Goal: Task Accomplishment & Management: Use online tool/utility

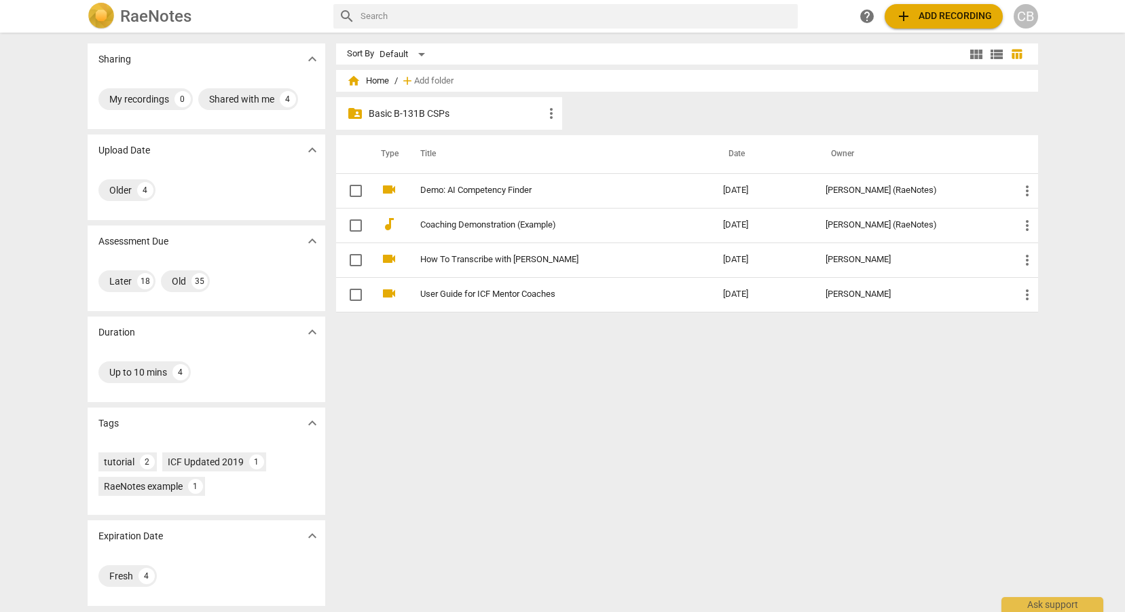
click at [432, 118] on p "Basic B-131B CSPs" at bounding box center [456, 114] width 175 height 14
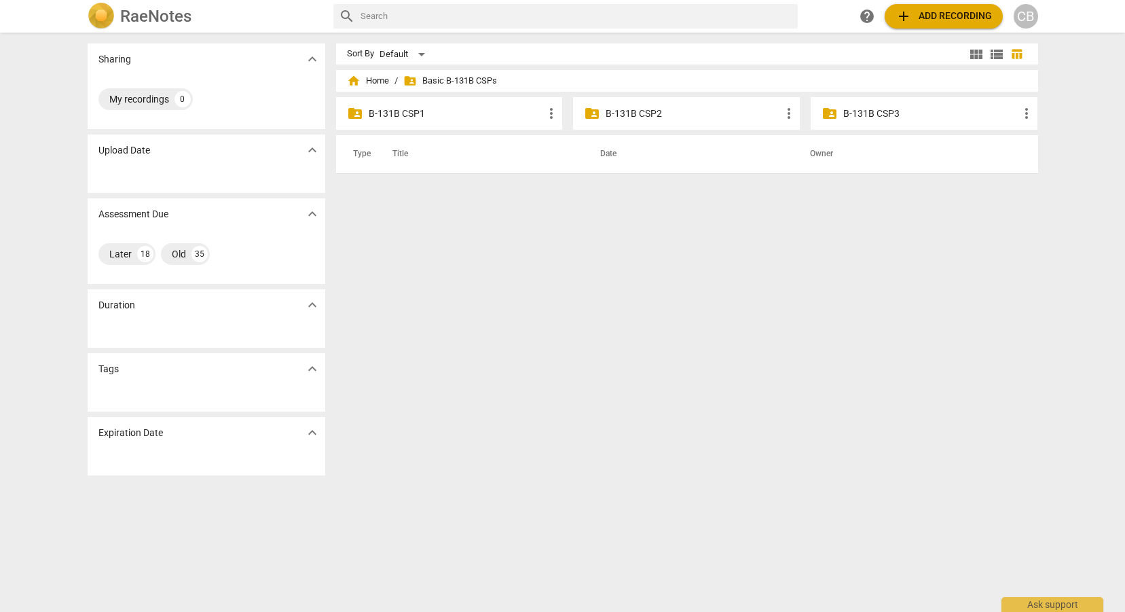
click at [845, 124] on div "folder_shared B-131B CSP3 more_vert" at bounding box center [924, 113] width 227 height 33
click at [858, 116] on p "B-131B CSP3" at bounding box center [930, 114] width 175 height 14
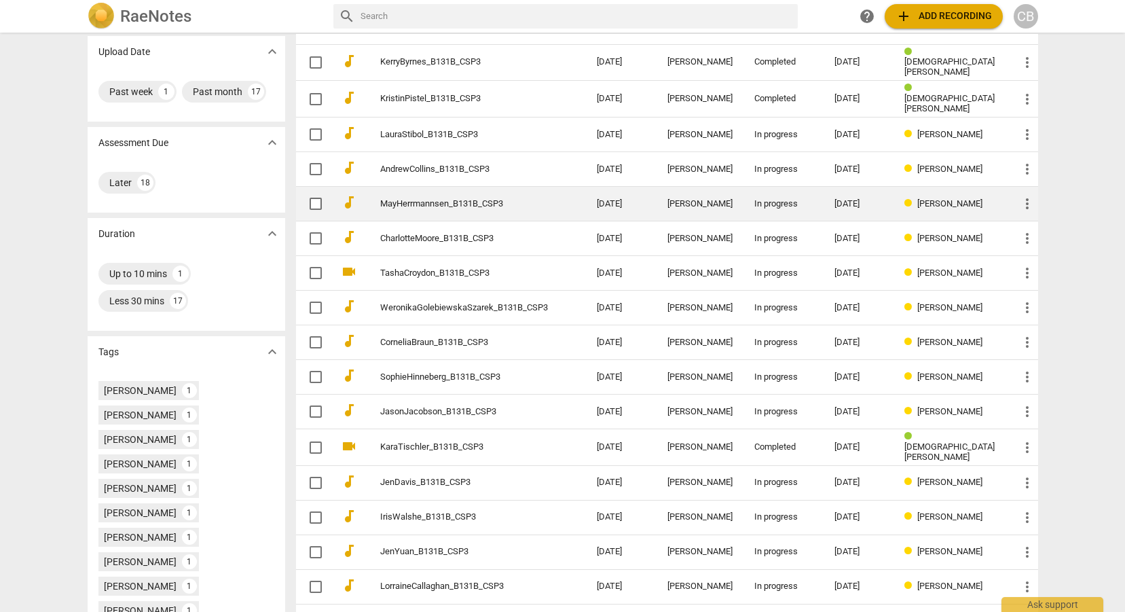
scroll to position [125, 0]
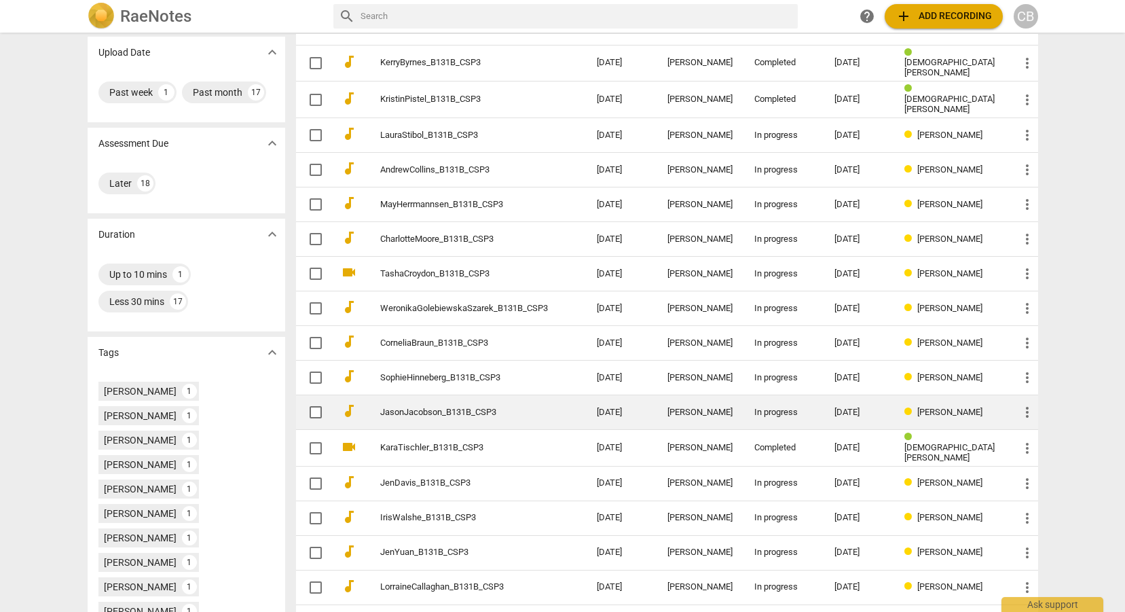
click at [580, 407] on td "JasonJacobson_B131B_CSP3" at bounding box center [475, 412] width 222 height 35
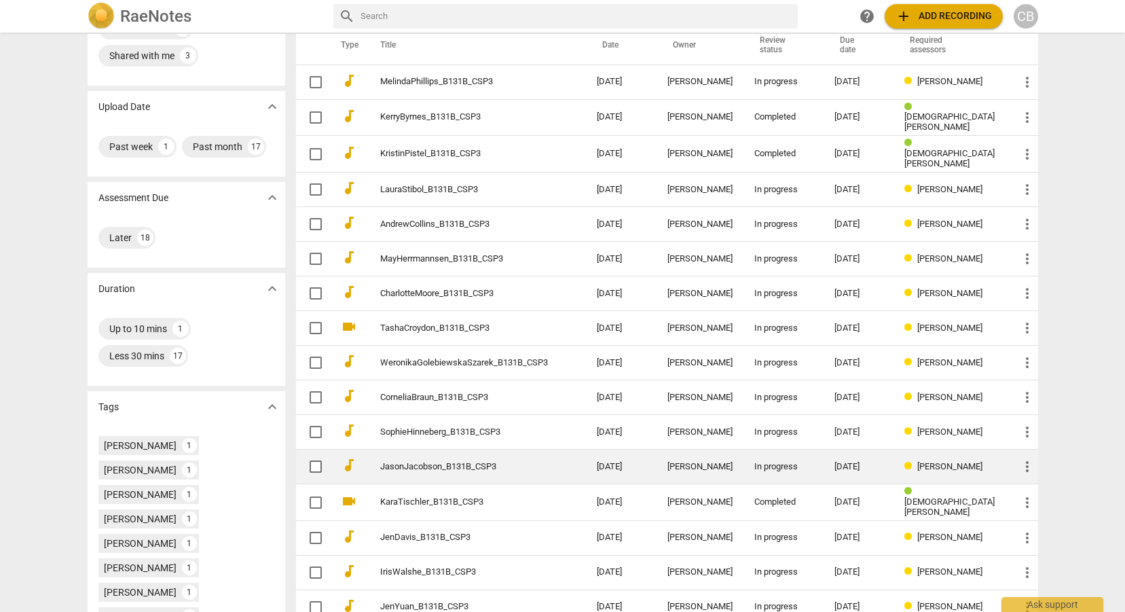
scroll to position [69, 0]
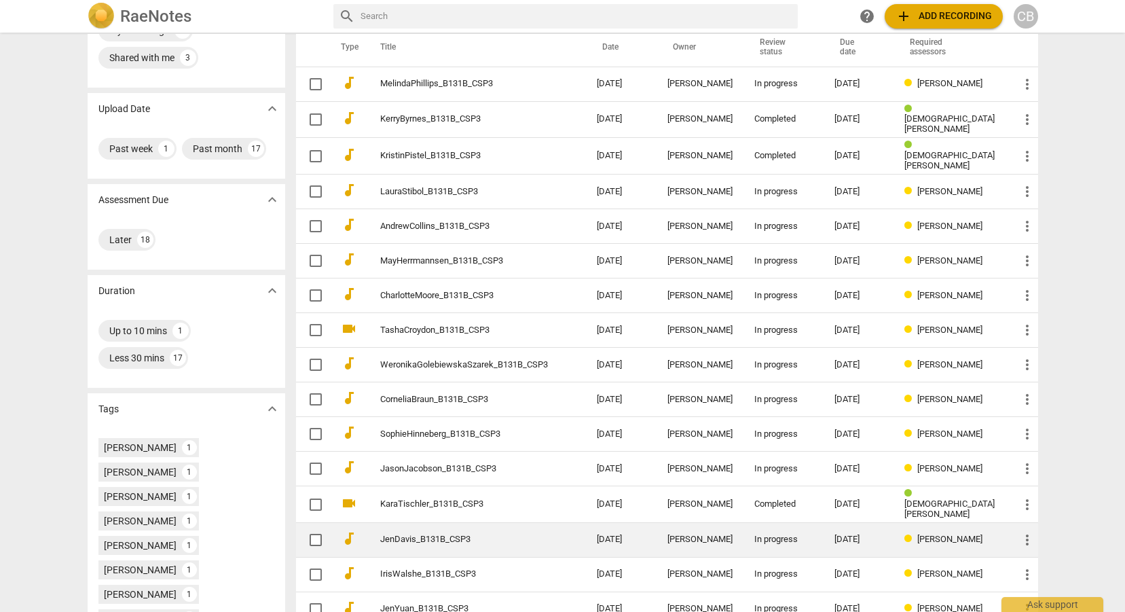
click at [540, 535] on link "JenDavis_B131B_CSP3" at bounding box center [464, 539] width 168 height 10
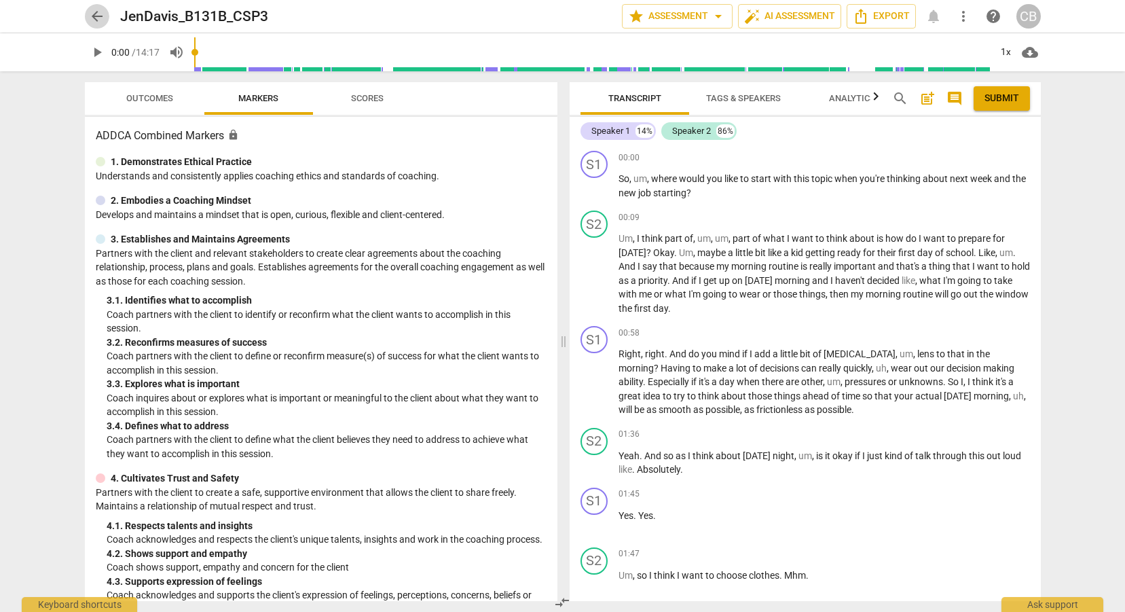
click at [96, 20] on span "arrow_back" at bounding box center [97, 16] width 16 height 16
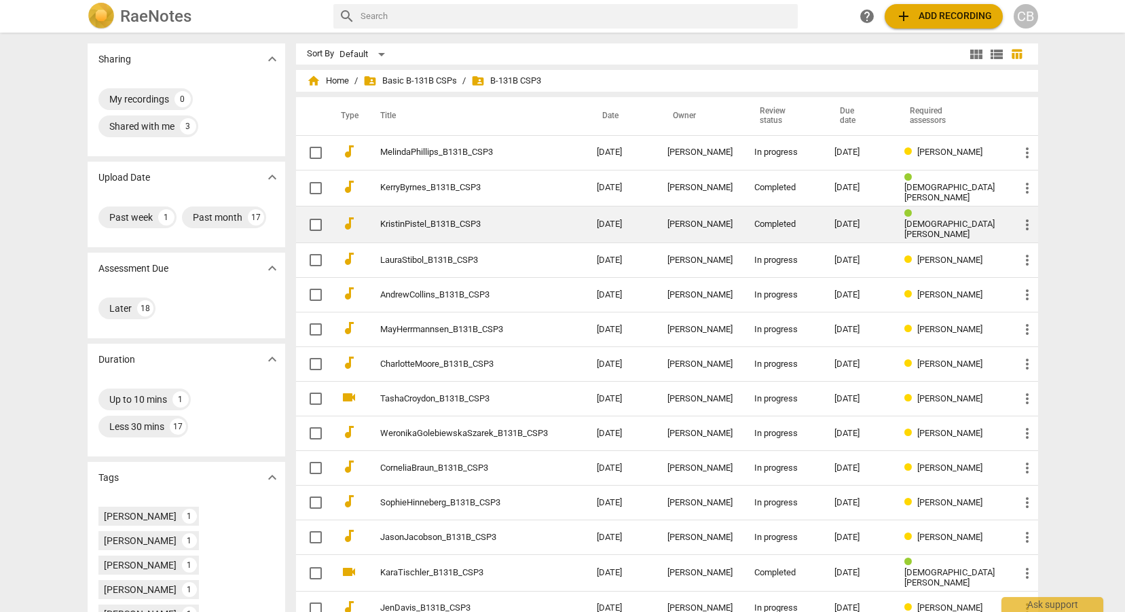
click at [502, 227] on td "KristinPistel_B131B_CSP3" at bounding box center [475, 224] width 222 height 37
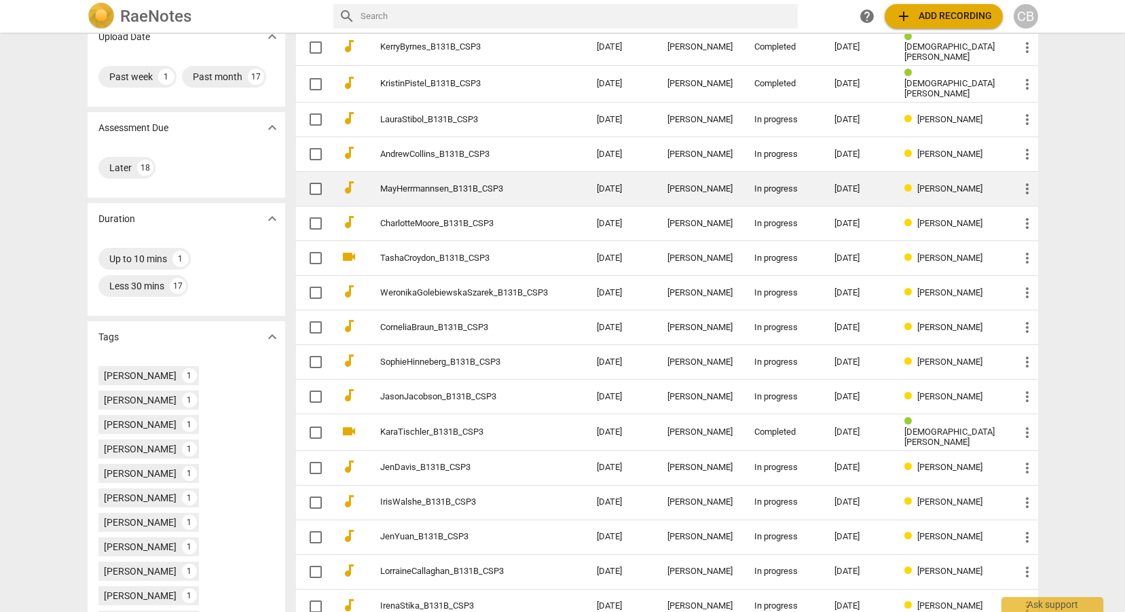
scroll to position [154, 0]
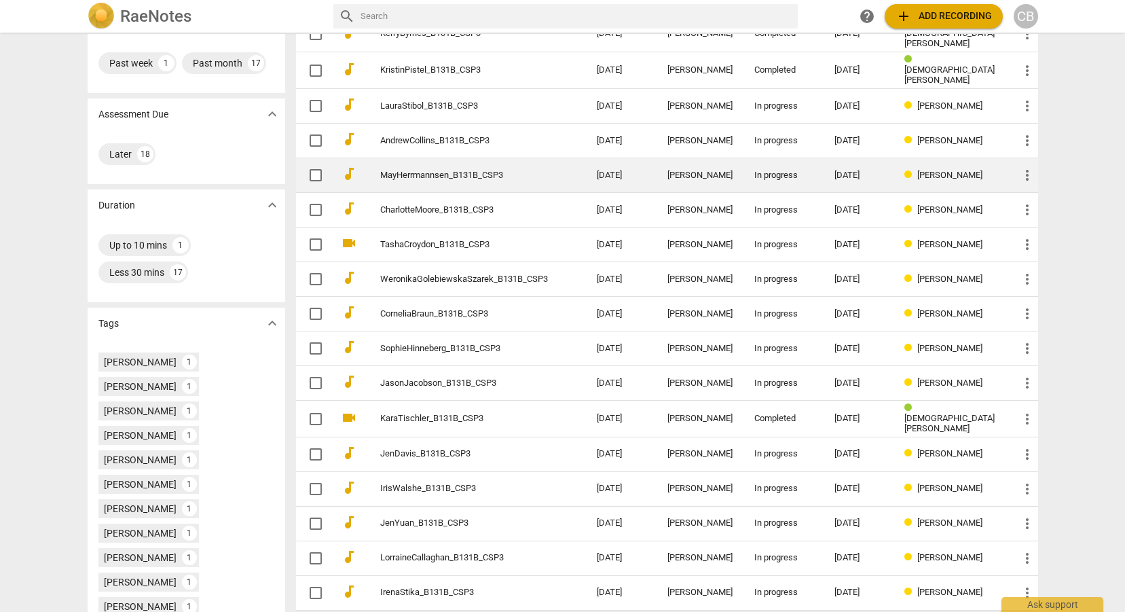
click at [554, 179] on td "MayHerrmannsen_B131B_CSP3" at bounding box center [475, 175] width 222 height 35
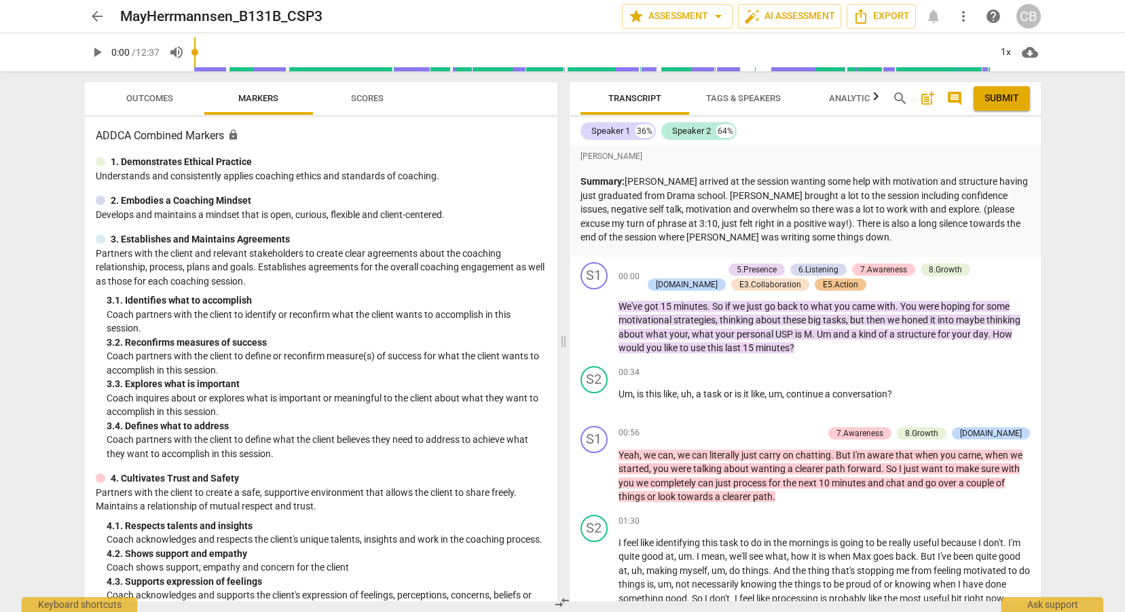
click at [379, 100] on span "Scores" at bounding box center [367, 98] width 33 height 10
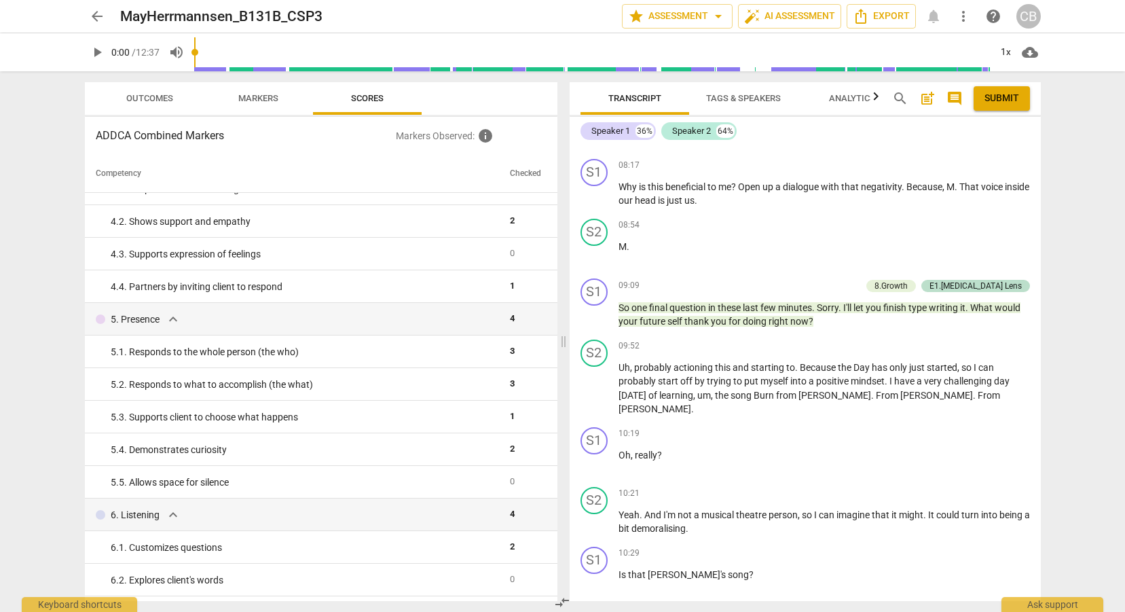
scroll to position [2239, 0]
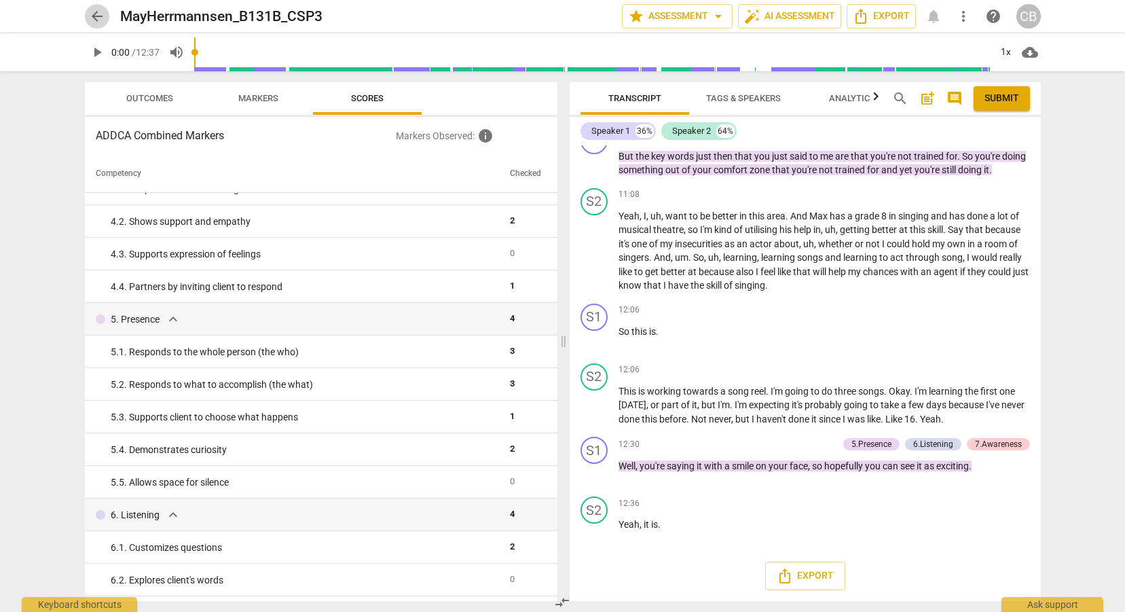
click at [100, 24] on span "arrow_back" at bounding box center [97, 16] width 16 height 16
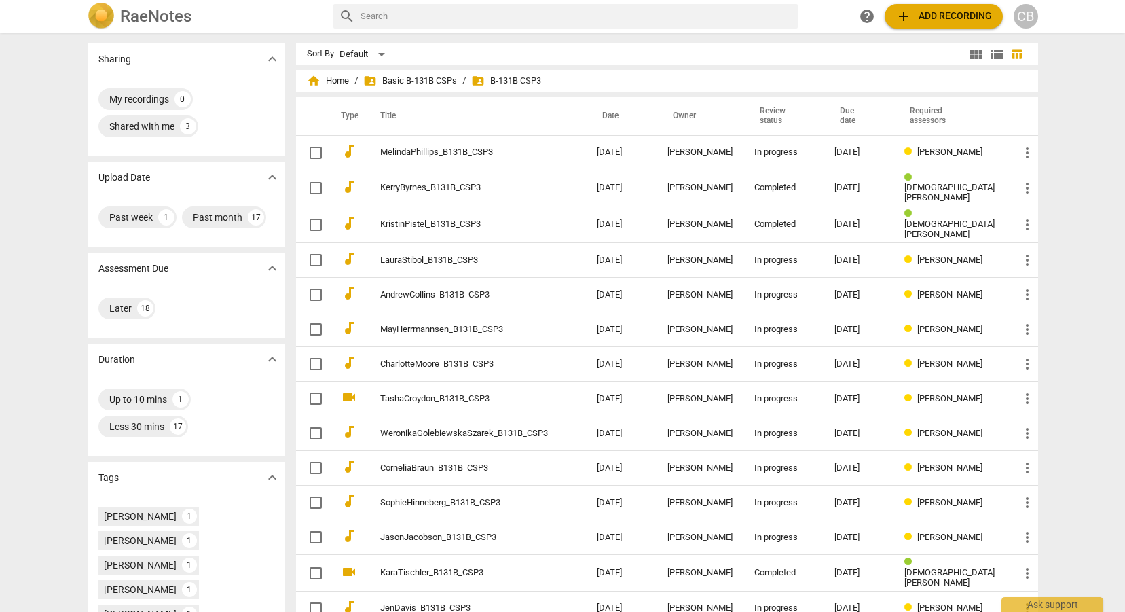
click at [918, 25] on button "add Add recording" at bounding box center [944, 16] width 118 height 24
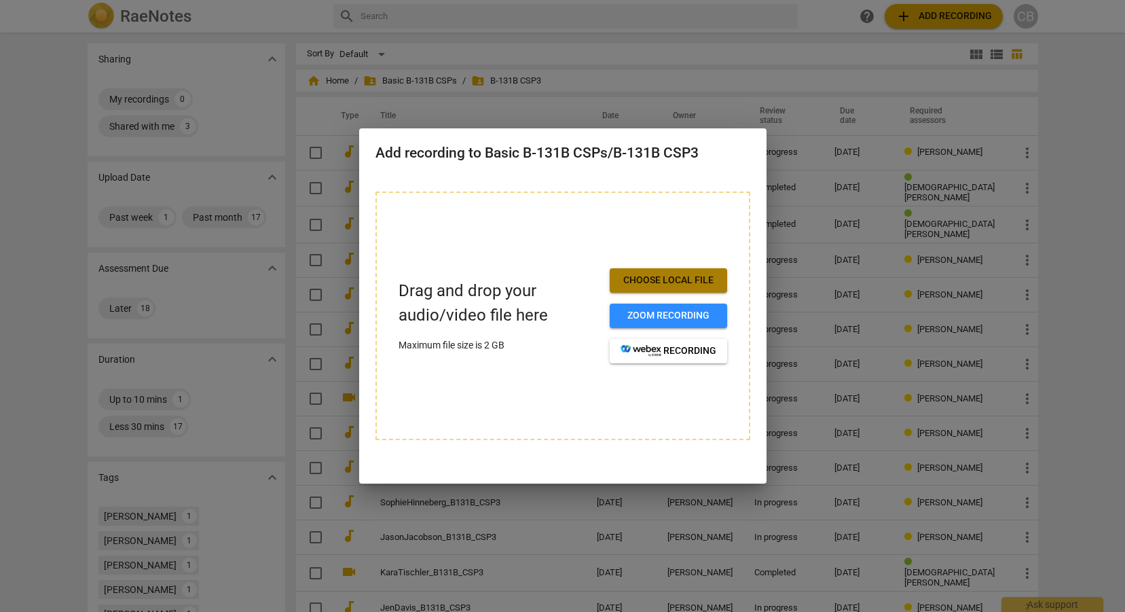
click at [680, 291] on button "Choose local file" at bounding box center [668, 280] width 117 height 24
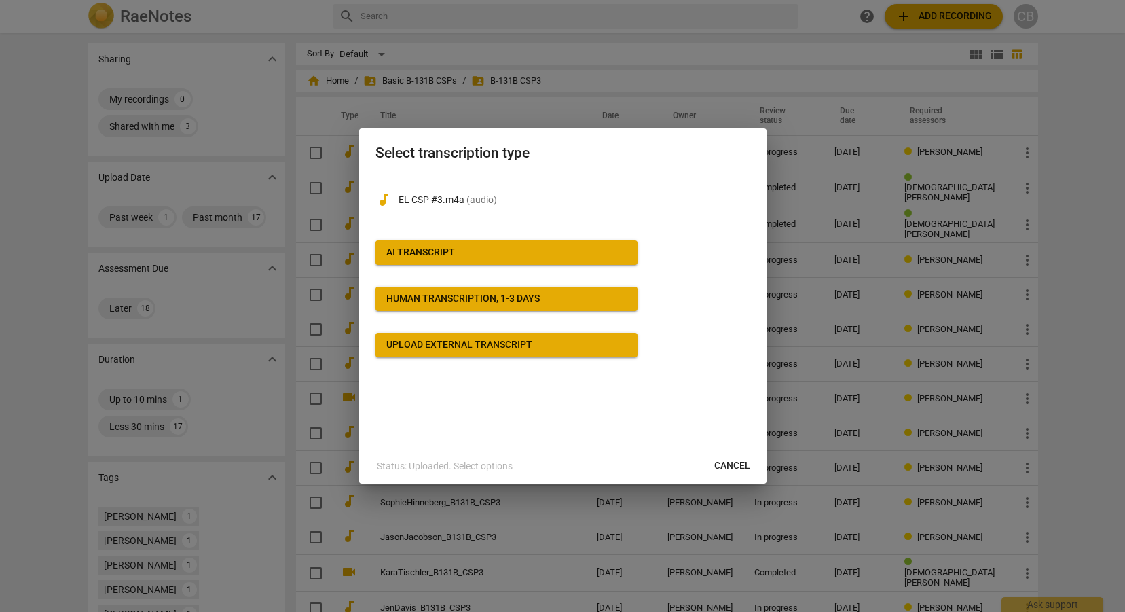
click at [499, 259] on span "AI Transcript" at bounding box center [506, 253] width 240 height 14
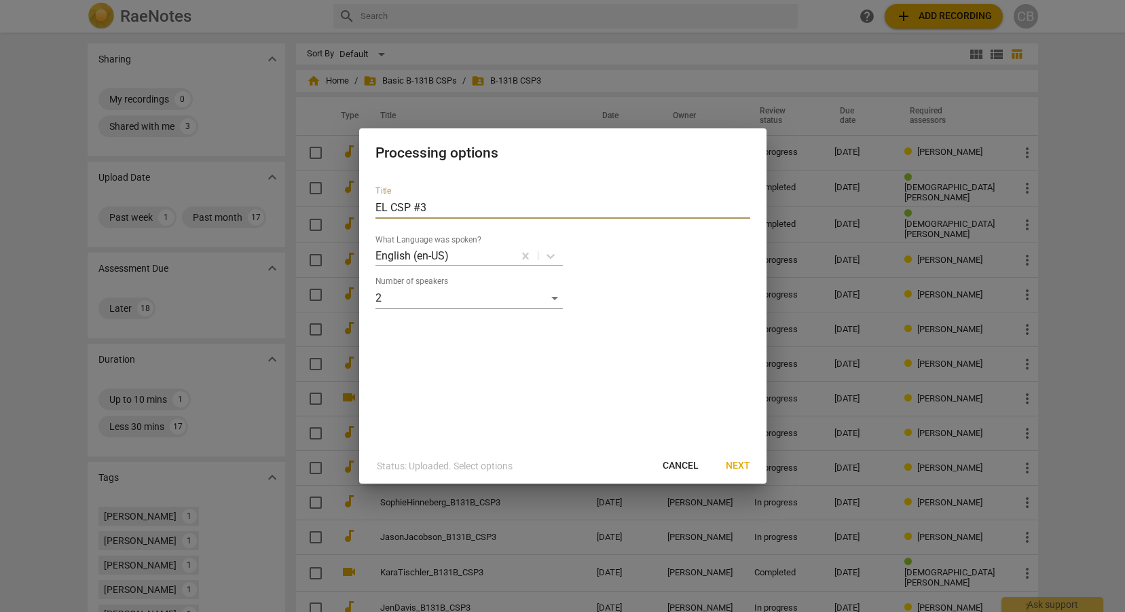
click at [431, 207] on input "EL CSP #3" at bounding box center [562, 208] width 375 height 22
type input "E"
type input "CharleneBronson_B131B_CSP3"
click at [737, 464] on span "Next" at bounding box center [738, 466] width 24 height 14
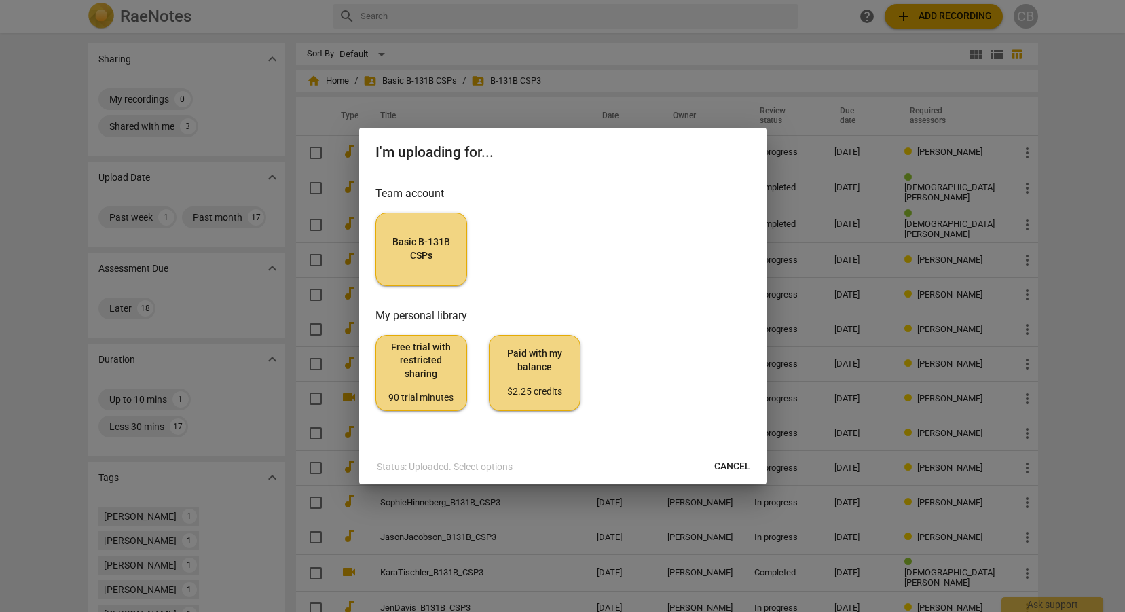
click at [426, 266] on button "Basic B-131B CSPs" at bounding box center [421, 249] width 92 height 73
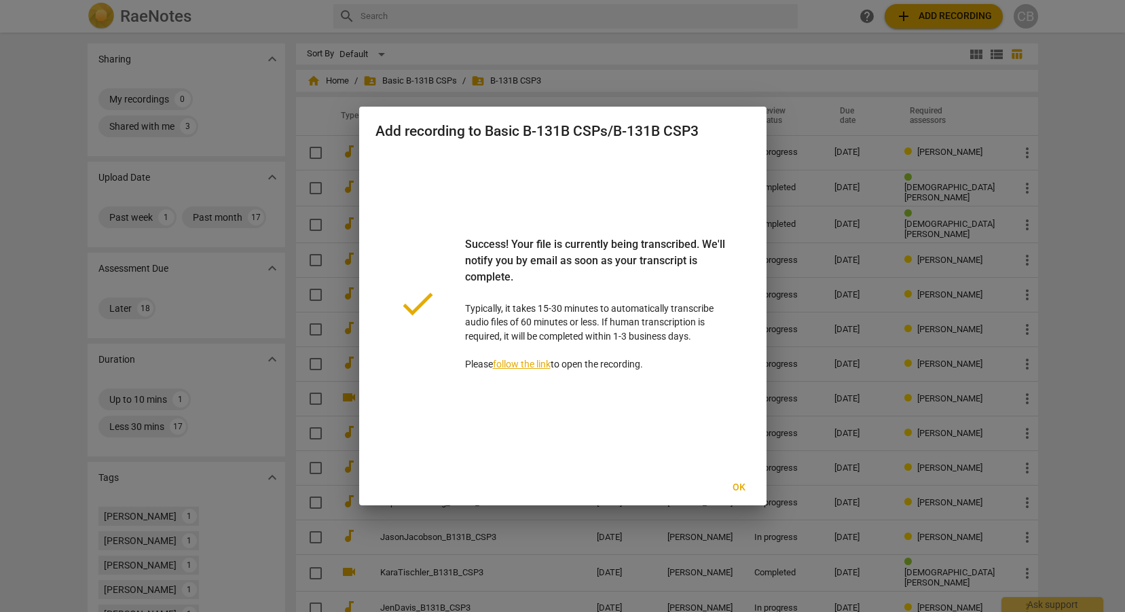
click at [743, 487] on span "Ok" at bounding box center [740, 488] width 22 height 14
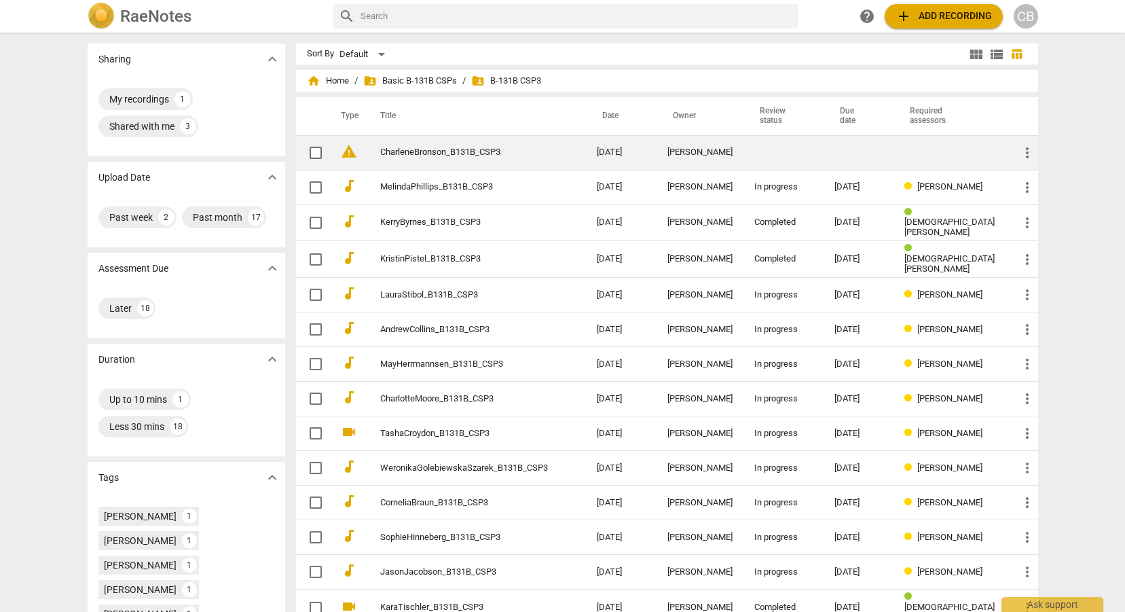
click at [481, 147] on link "CharleneBronson_B131B_CSP3" at bounding box center [464, 152] width 168 height 10
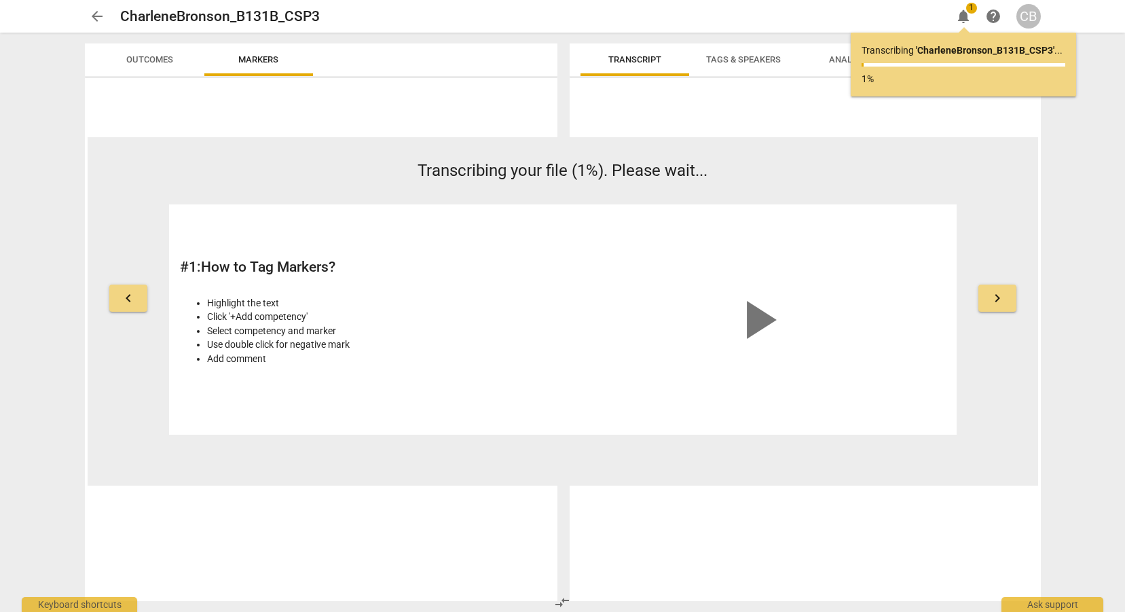
click at [96, 14] on span "arrow_back" at bounding box center [97, 16] width 16 height 16
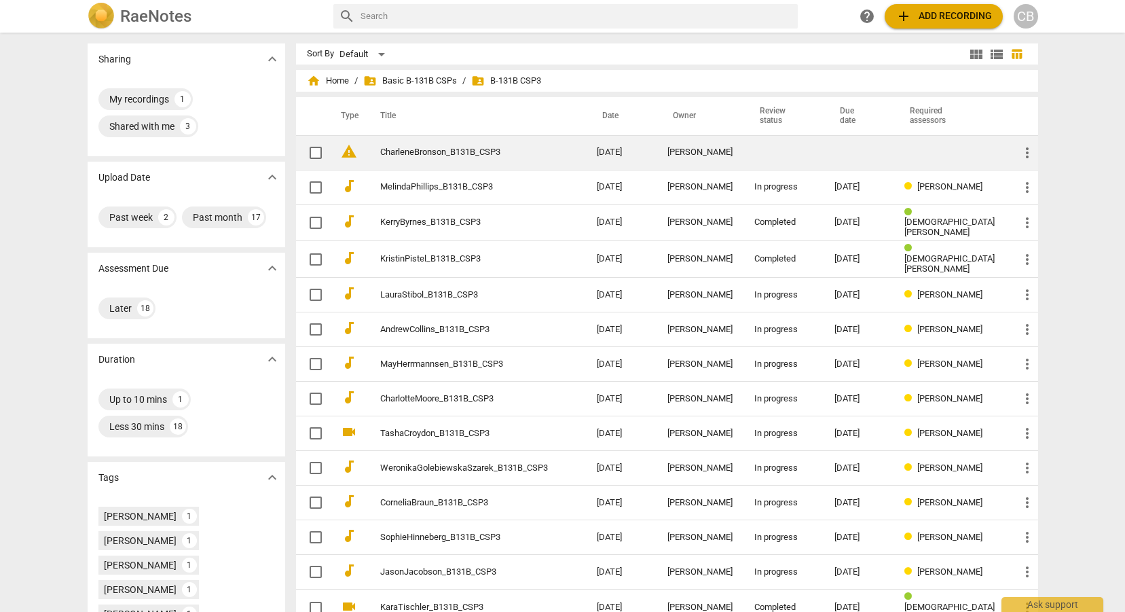
click at [540, 147] on td "CharleneBronson_B131B_CSP3" at bounding box center [475, 152] width 222 height 35
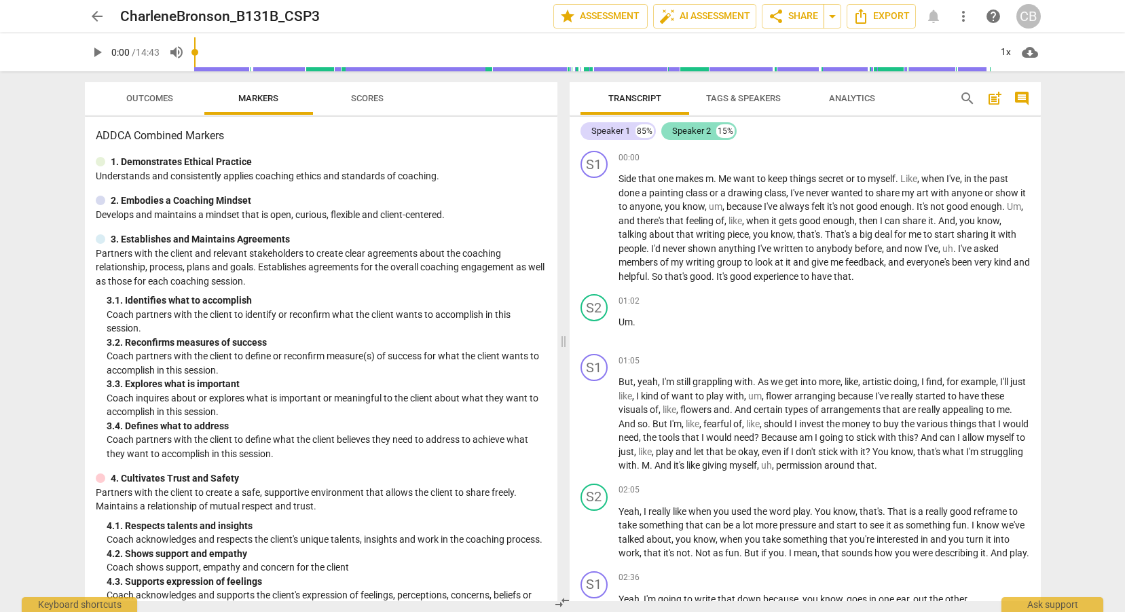
click at [701, 134] on div "Speaker 2" at bounding box center [691, 131] width 39 height 14
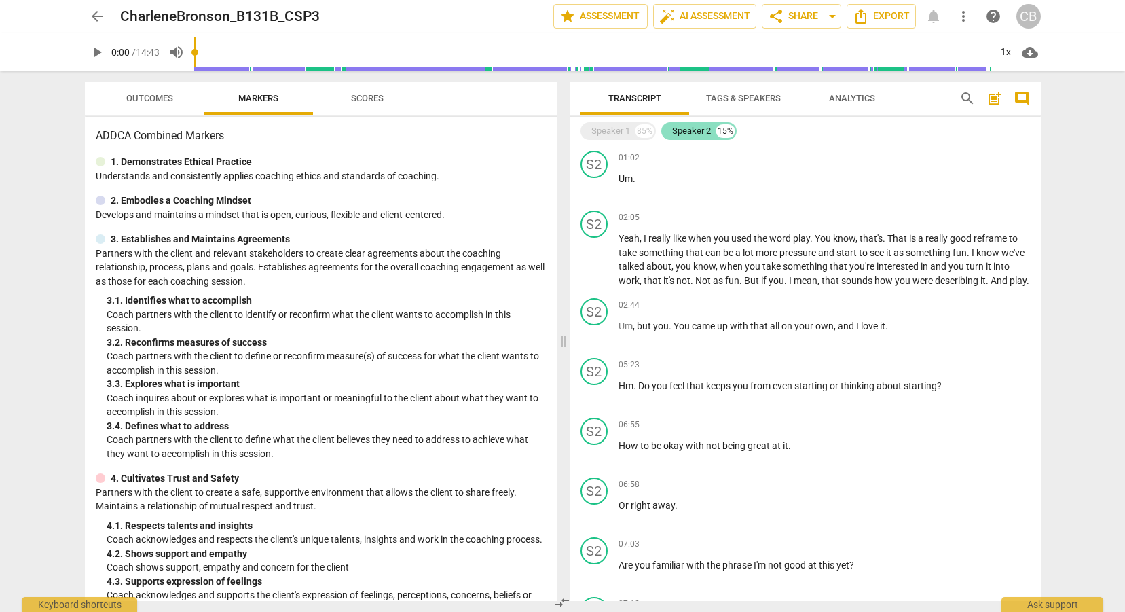
click at [701, 134] on div "Speaker 2" at bounding box center [691, 131] width 39 height 14
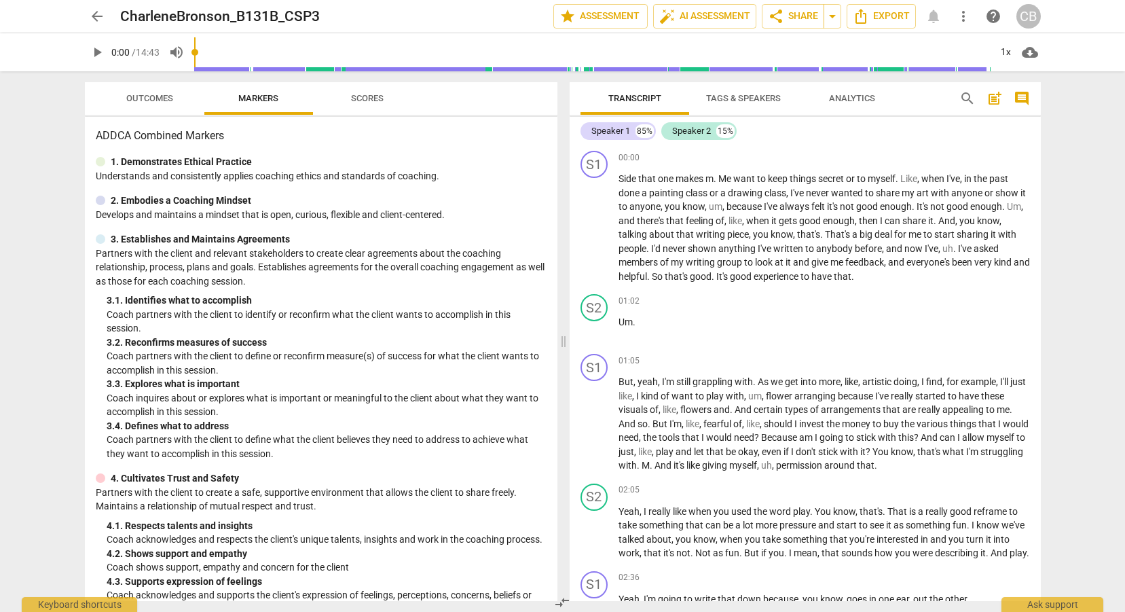
click at [993, 102] on span "post_add" at bounding box center [995, 98] width 16 height 16
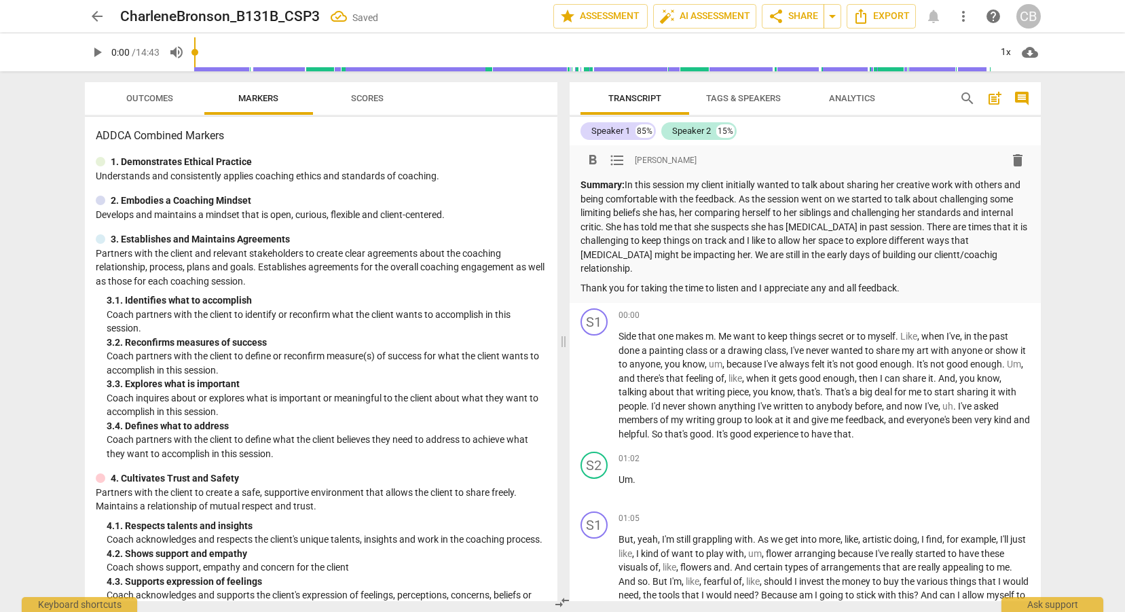
click at [914, 161] on div "format_bold format_list_bulleted [PERSON_NAME] delete" at bounding box center [805, 160] width 449 height 24
click at [875, 128] on div "Speaker 1 85% Speaker 2 15%" at bounding box center [805, 130] width 449 height 23
click at [616, 160] on span "format_list_bulleted" at bounding box center [617, 160] width 16 height 16
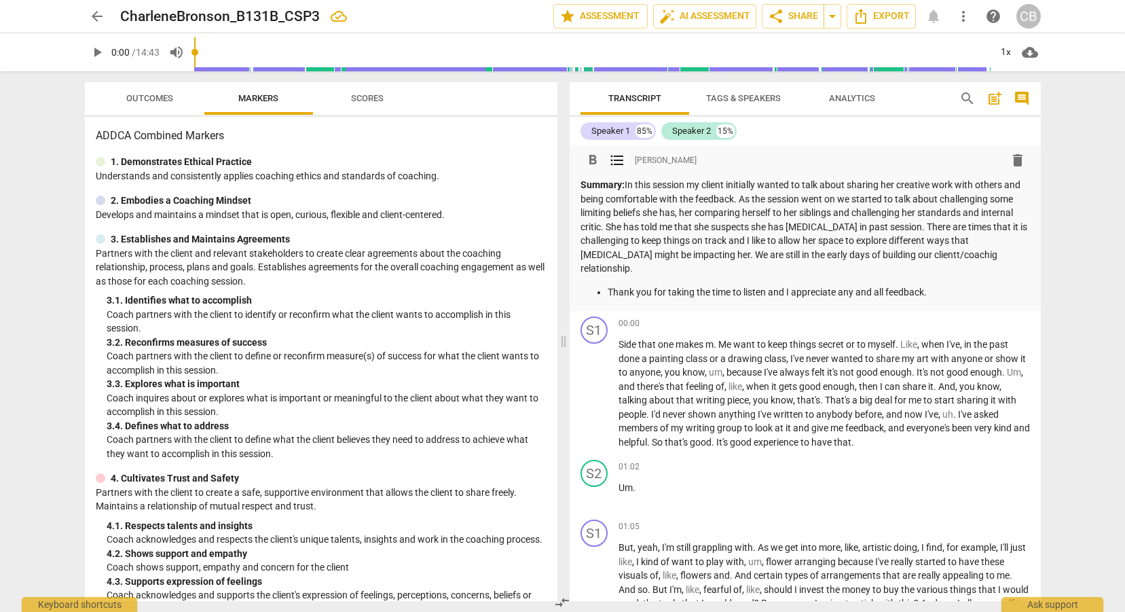
click at [616, 160] on span "format_list_bulleted" at bounding box center [617, 160] width 16 height 16
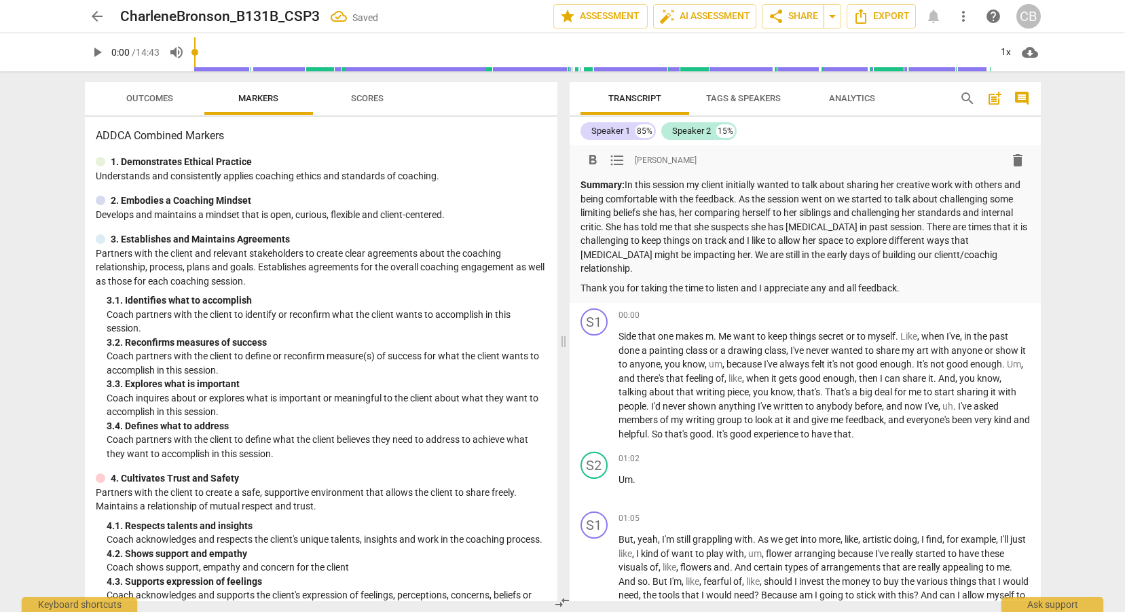
click at [616, 160] on span "format_list_bulleted" at bounding box center [617, 160] width 16 height 16
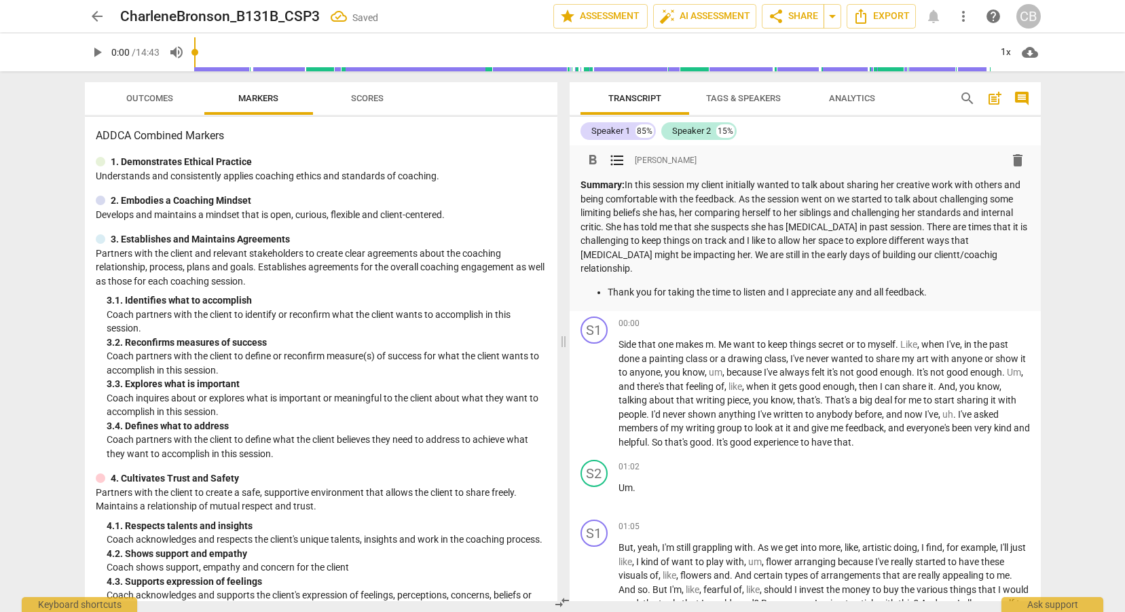
click at [616, 160] on span "format_list_bulleted" at bounding box center [617, 160] width 16 height 16
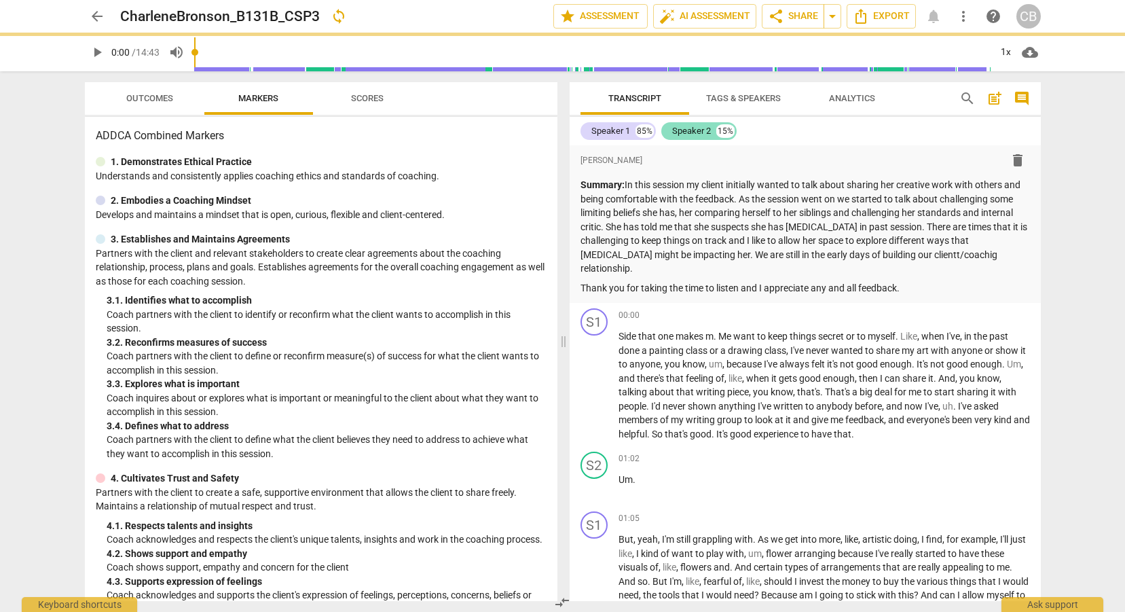
click at [679, 133] on div "Speaker 2" at bounding box center [691, 131] width 39 height 14
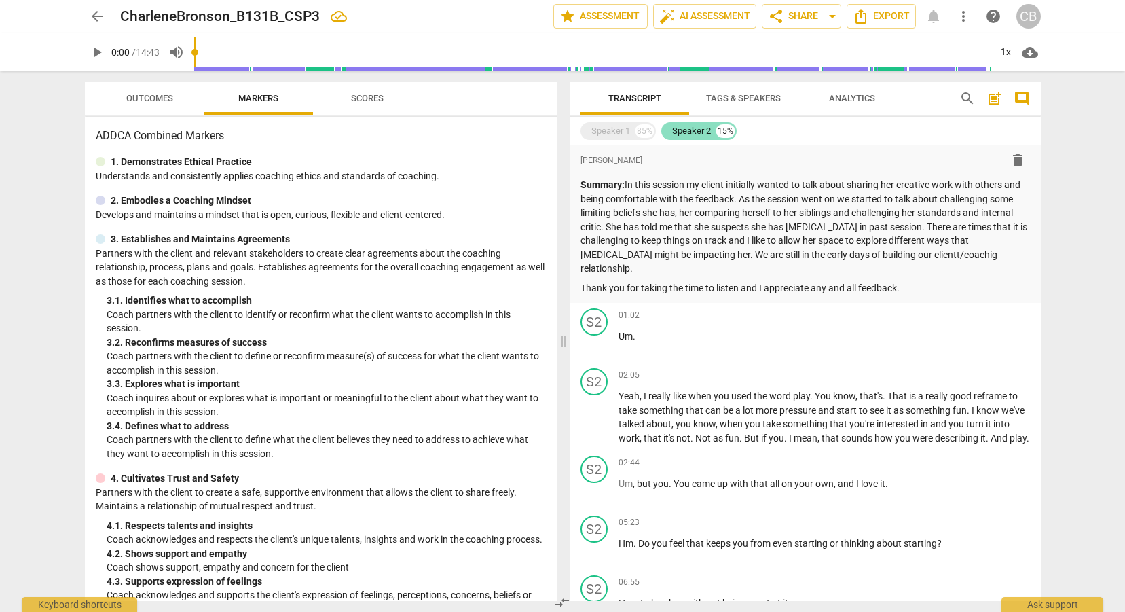
click at [708, 126] on div "Speaker 2" at bounding box center [691, 131] width 39 height 14
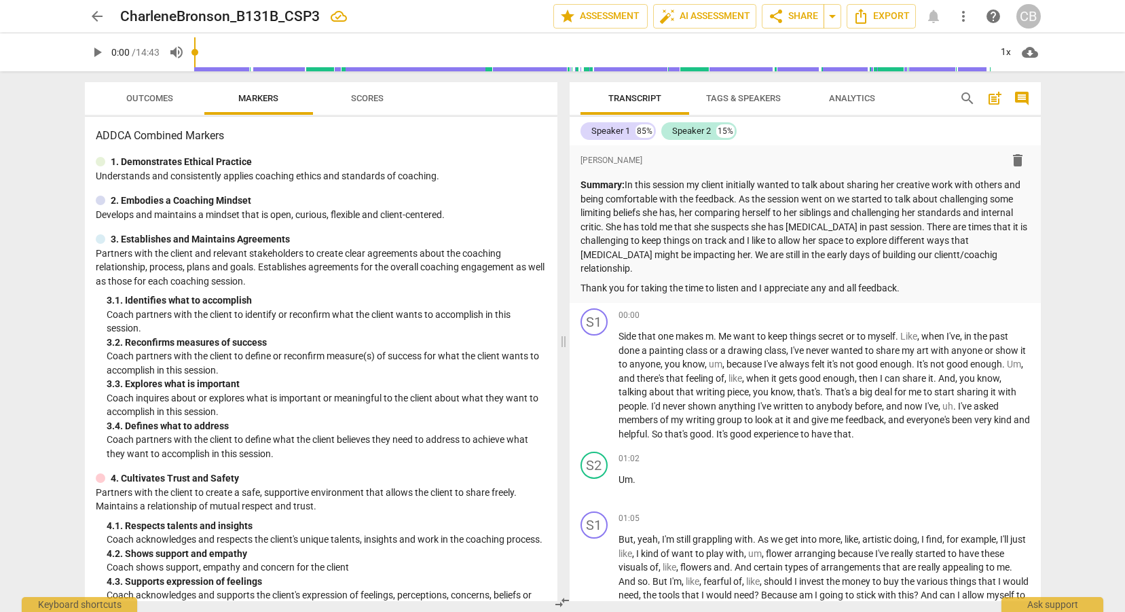
click at [100, 23] on span "arrow_back" at bounding box center [97, 16] width 16 height 16
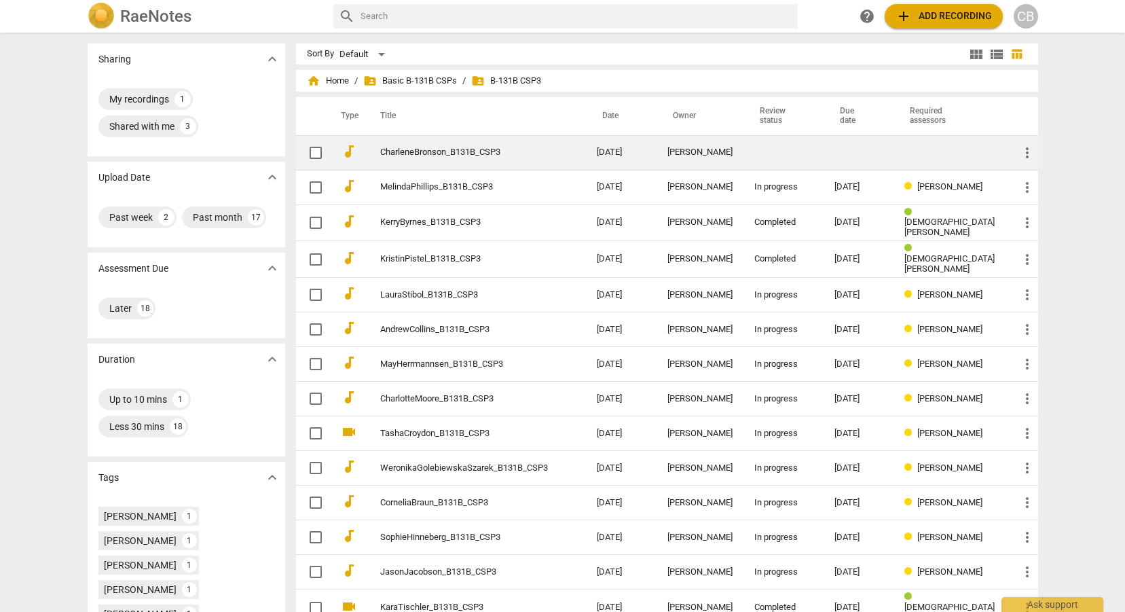
click at [483, 160] on td "CharleneBronson_B131B_CSP3" at bounding box center [475, 152] width 222 height 35
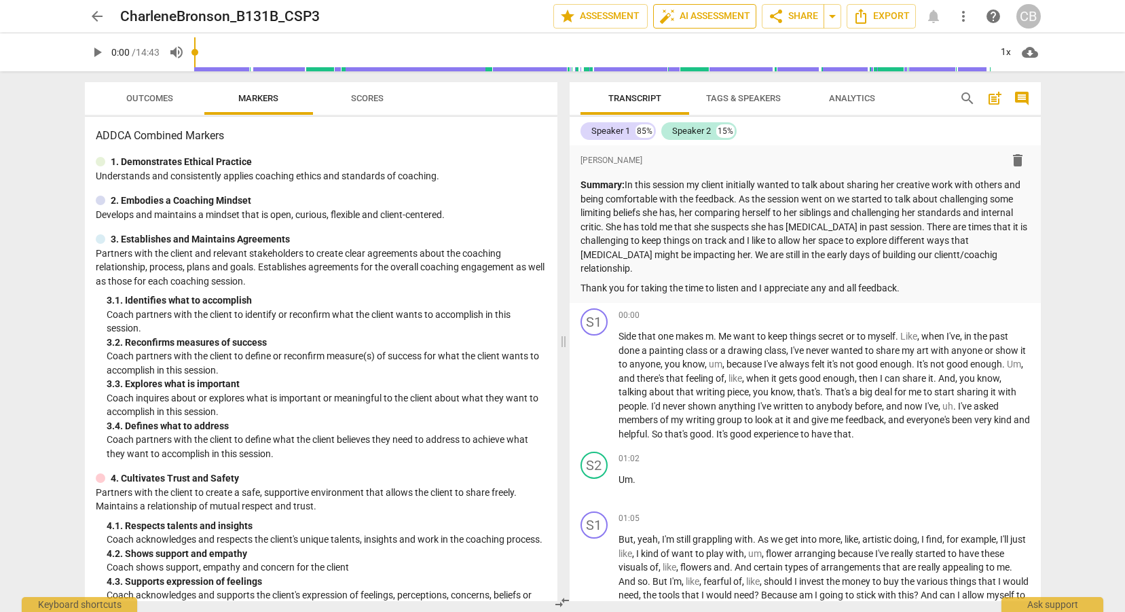
click at [686, 16] on span "auto_fix_high AI Assessment" at bounding box center [704, 16] width 91 height 16
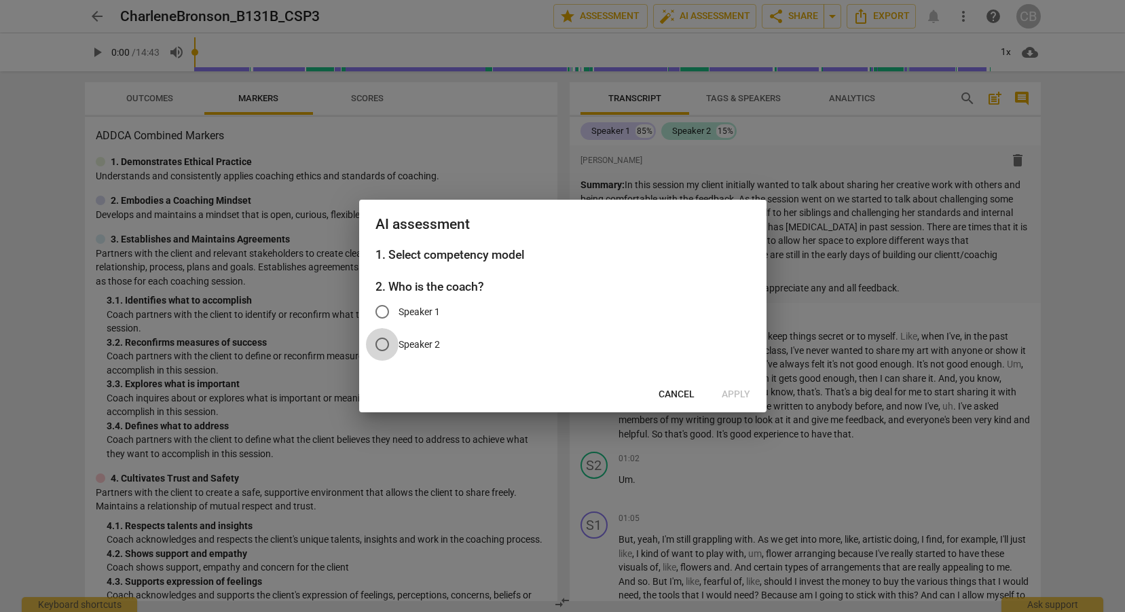
click at [383, 349] on input "Speaker 2" at bounding box center [382, 344] width 33 height 33
radio input "true"
click at [730, 397] on span "Apply" at bounding box center [736, 395] width 29 height 14
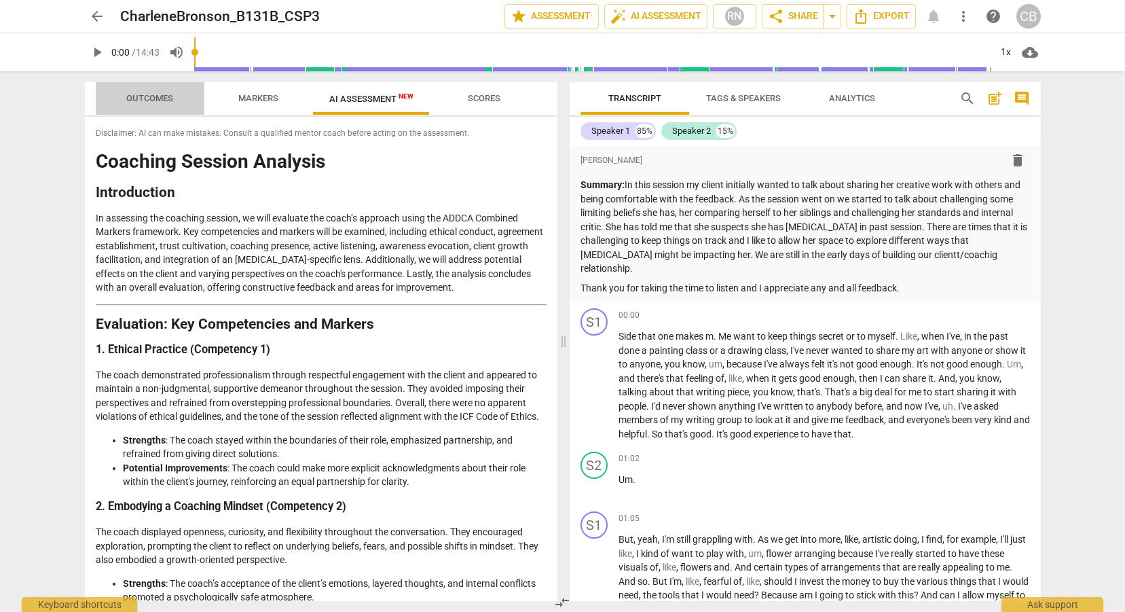
click at [147, 105] on span "Outcomes" at bounding box center [149, 99] width 79 height 18
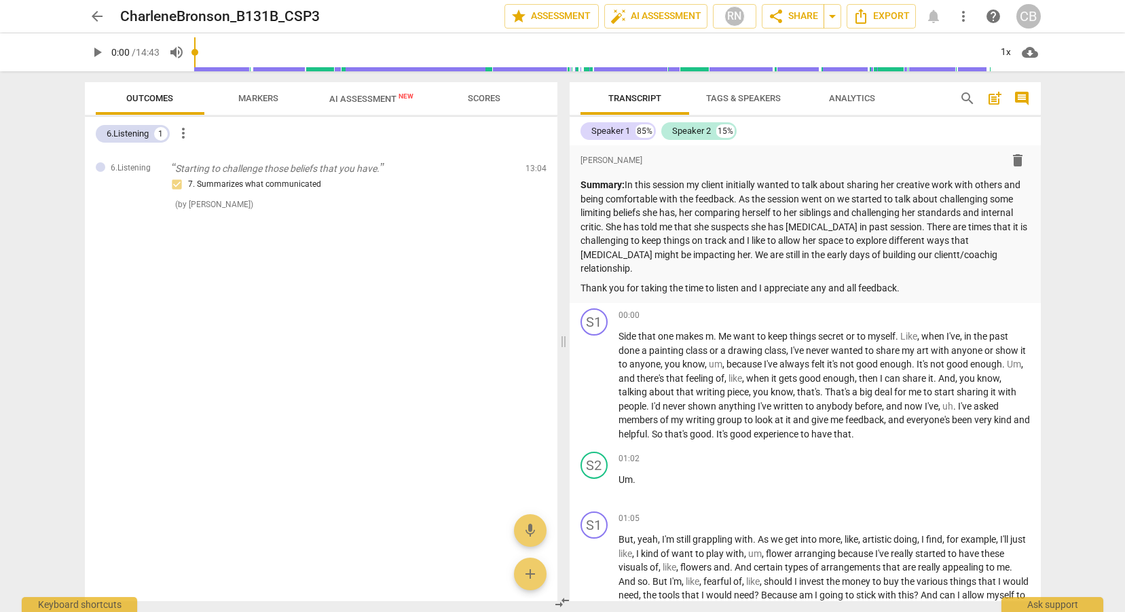
click at [253, 98] on span "Markers" at bounding box center [258, 98] width 40 height 10
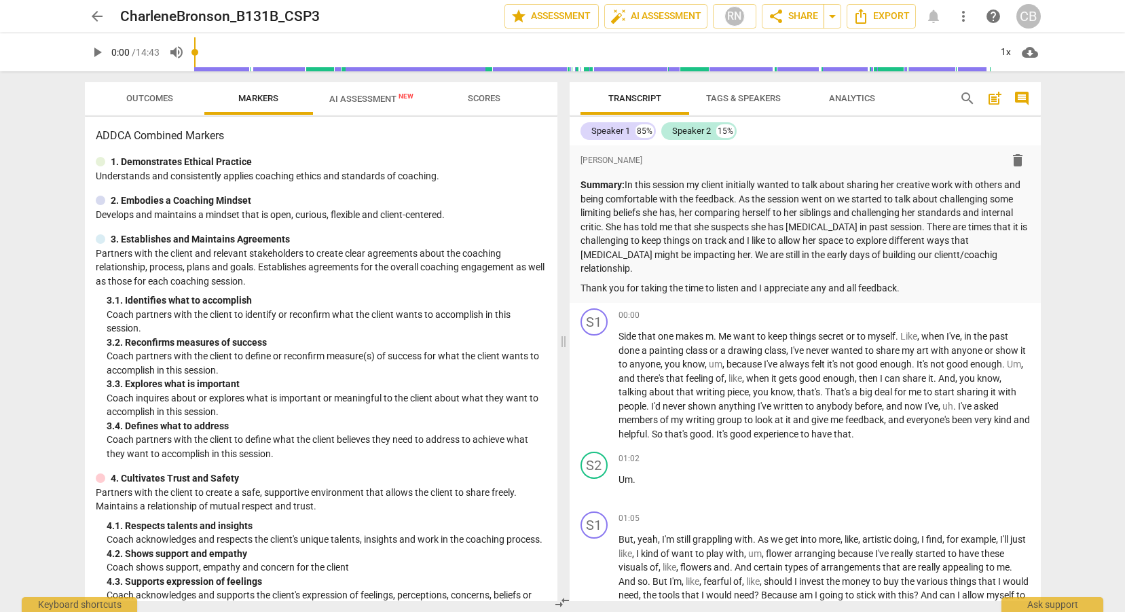
click at [348, 95] on span "AI Assessment New" at bounding box center [371, 99] width 84 height 10
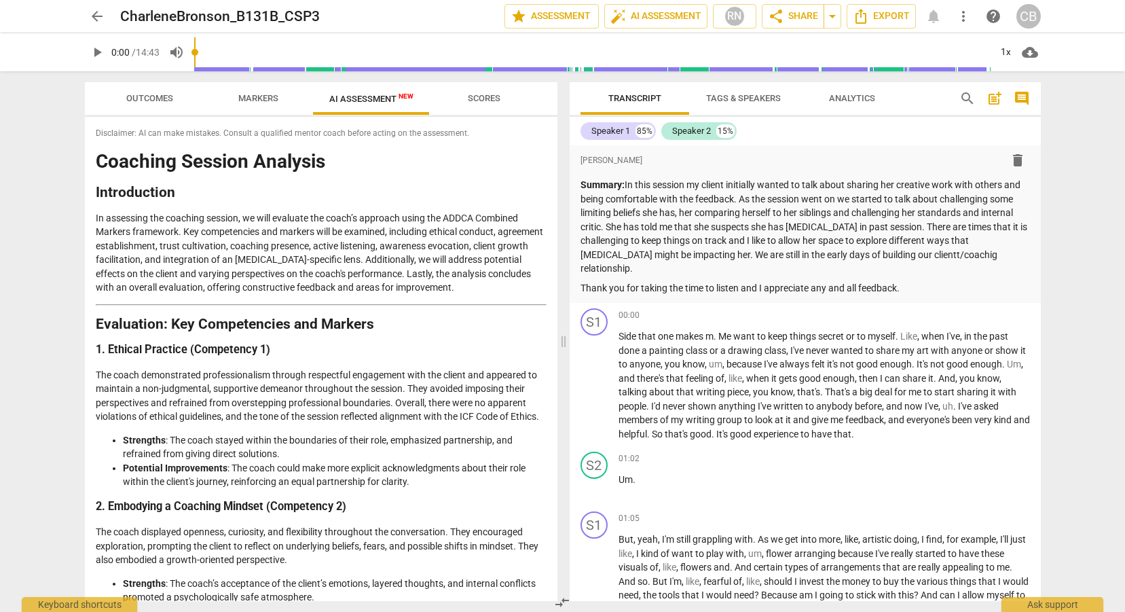
click at [87, 20] on span "arrow_back" at bounding box center [97, 16] width 24 height 16
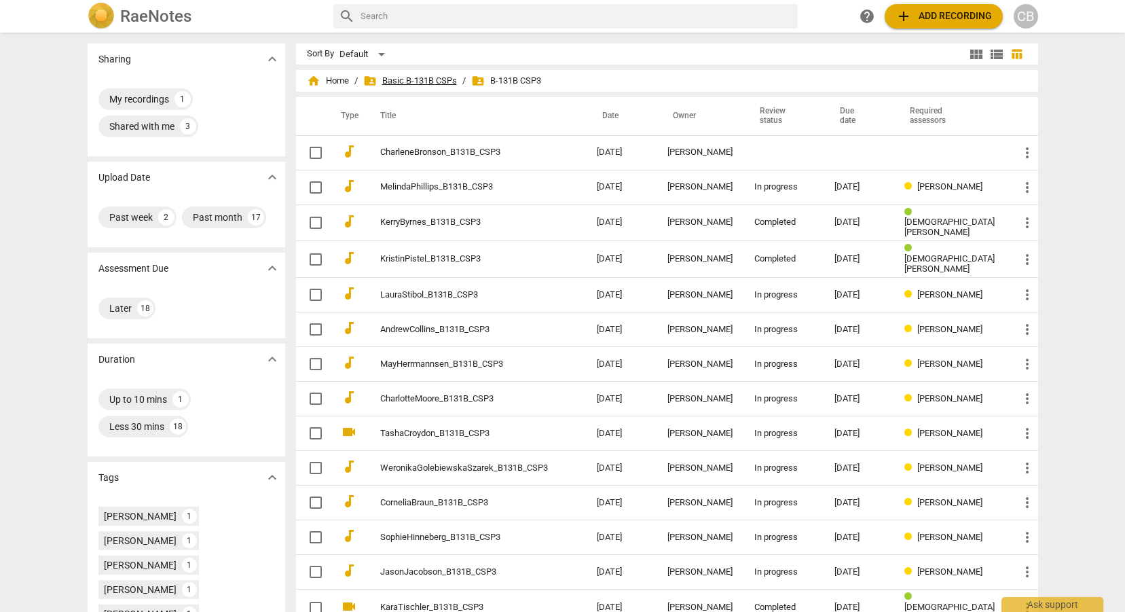
click at [454, 84] on span "folder_shared Basic B-131B CSPs" at bounding box center [410, 81] width 94 height 14
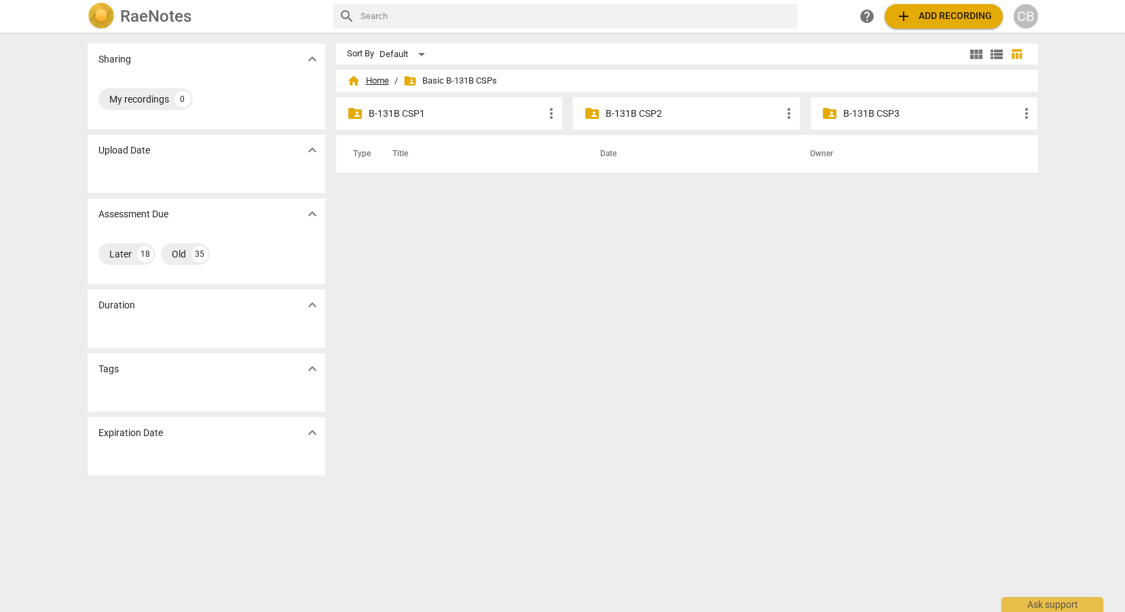
click at [371, 84] on span "home Home" at bounding box center [368, 81] width 42 height 14
